Goal: Find specific page/section: Find specific page/section

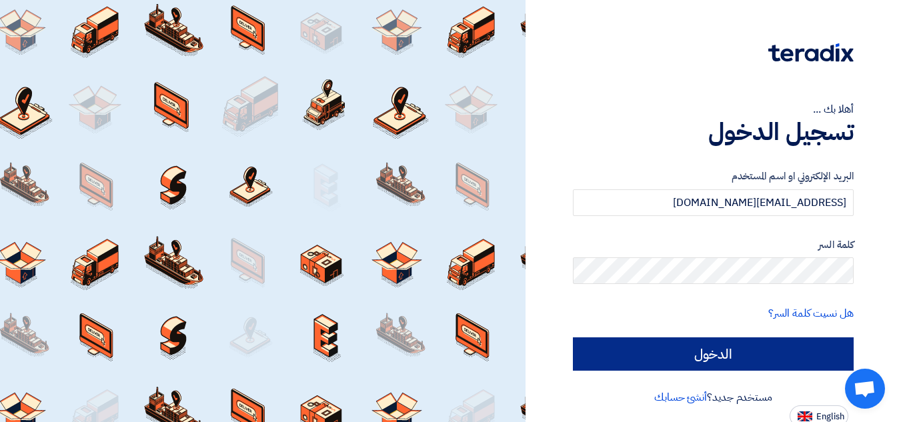
click at [657, 359] on input "الدخول" at bounding box center [713, 353] width 281 height 33
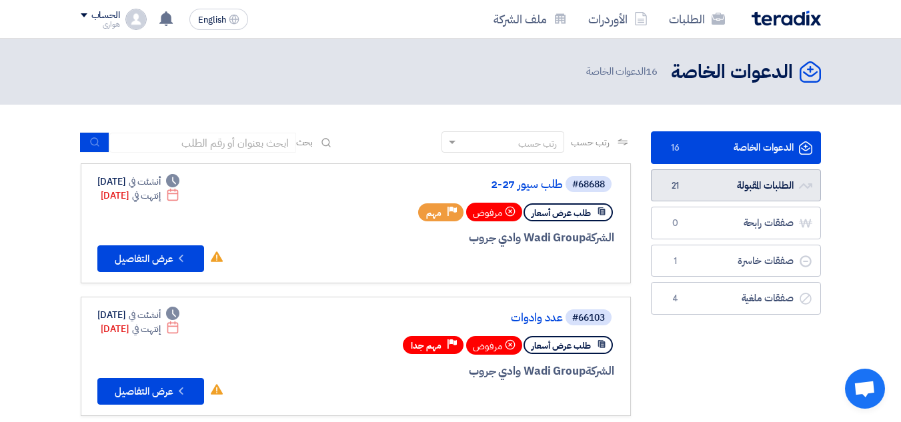
click at [728, 181] on link "الطلبات المقبولة الطلبات المقبولة 21" at bounding box center [736, 185] width 170 height 33
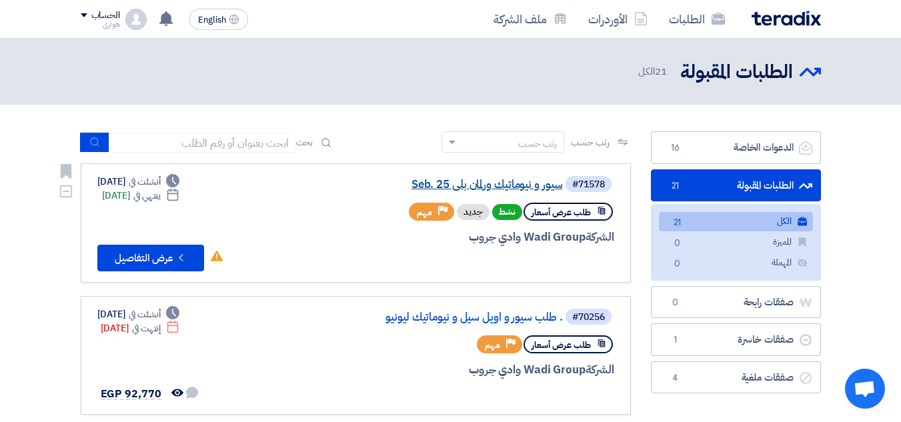
click at [464, 185] on link "سيور و نيوماتيك ورلمان بلي Seb. 25" at bounding box center [429, 185] width 267 height 12
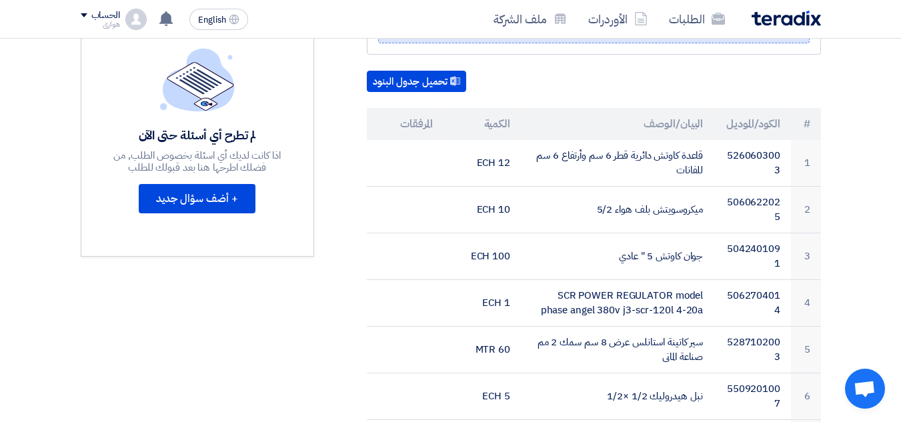
scroll to position [333, 0]
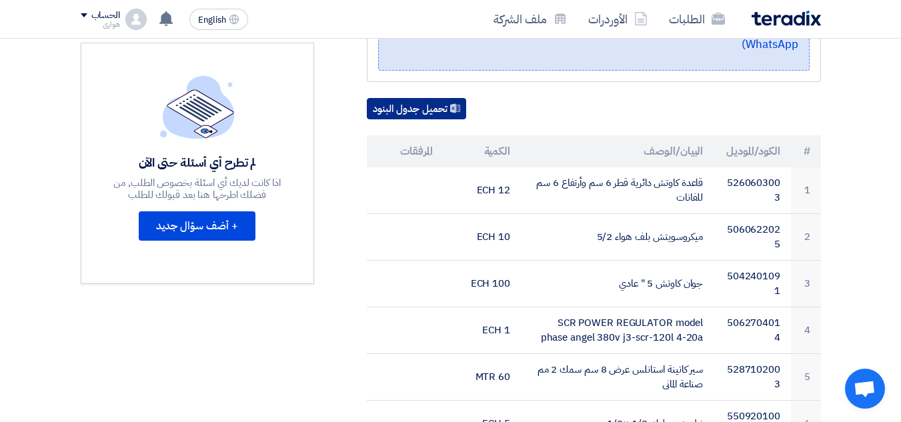
click at [399, 119] on button "تحميل جدول البنود" at bounding box center [416, 108] width 99 height 21
